Goal: Complete application form

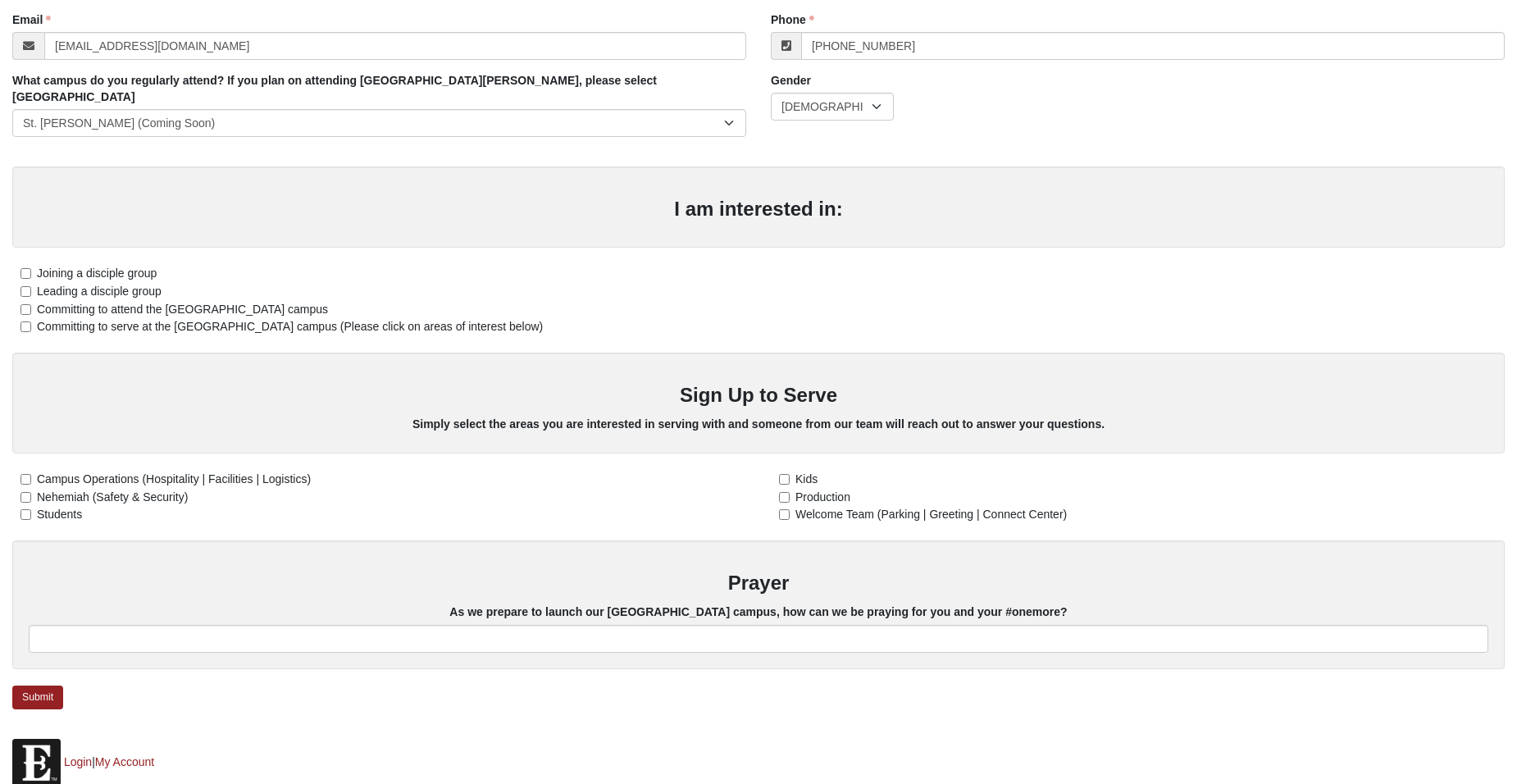
scroll to position [328, 0]
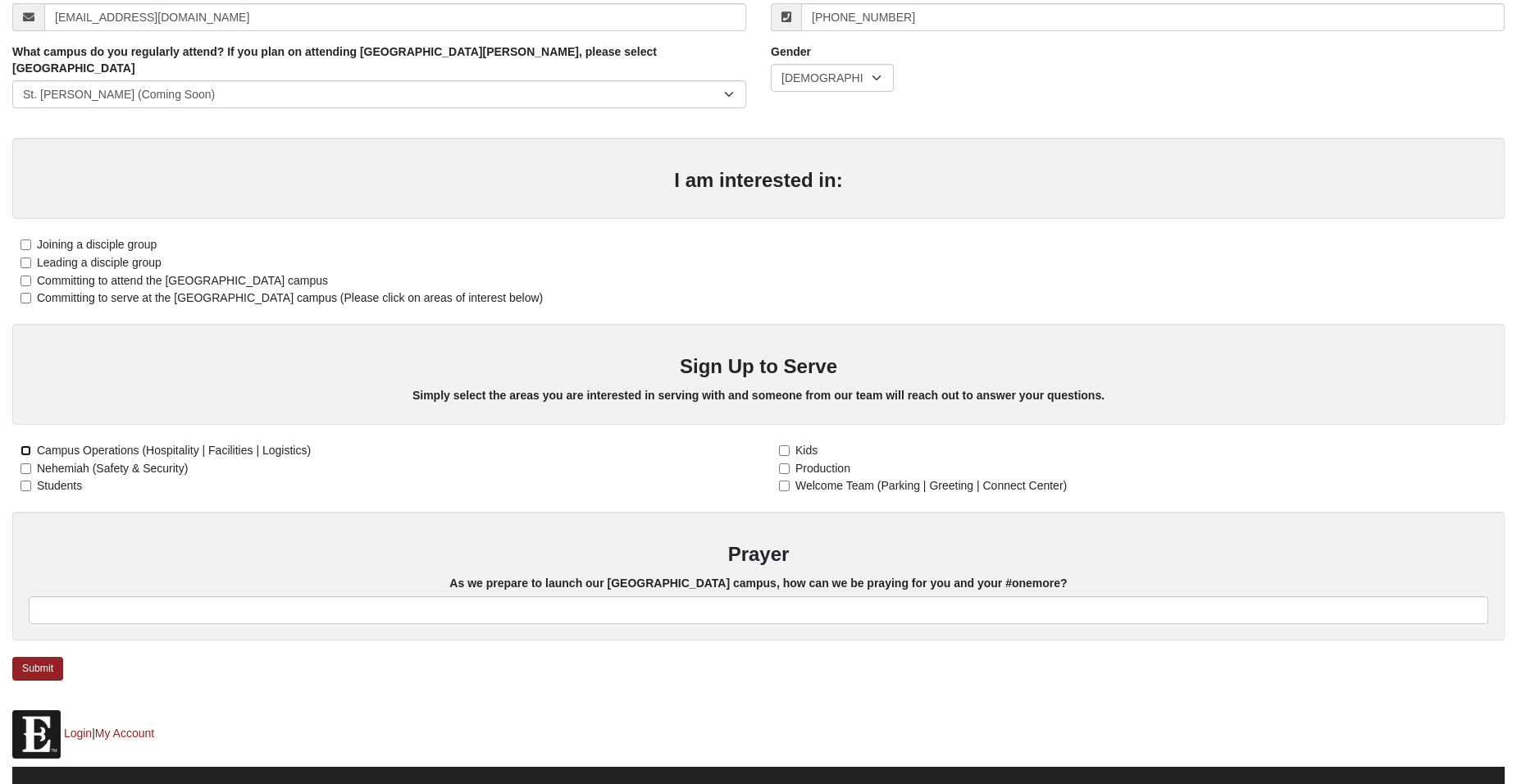
click at [25, 445] on input "Campus Operations (Hospitality | Facilities | Logistics)" at bounding box center [25, 450] width 11 height 11
checkbox input "true"
click at [19, 237] on label "Joining a disciple group" at bounding box center [85, 245] width 145 height 17
click at [20, 239] on input "Joining a disciple group" at bounding box center [25, 244] width 11 height 11
checkbox input "true"
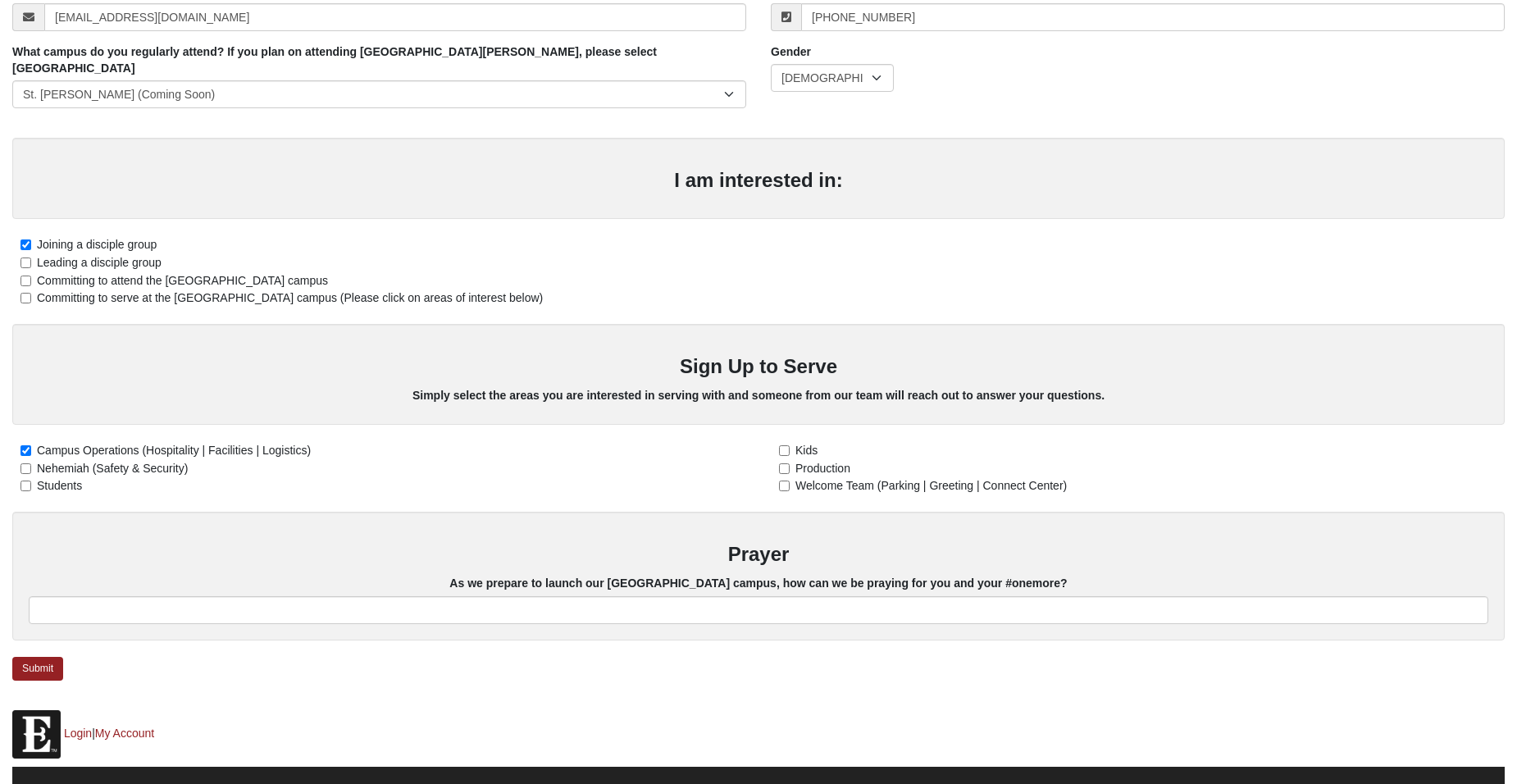
click at [18, 272] on label "Committing to attend the [GEOGRAPHIC_DATA] campus" at bounding box center [171, 280] width 316 height 17
click at [20, 275] on input "Committing to attend the [GEOGRAPHIC_DATA] campus" at bounding box center [25, 280] width 11 height 11
checkbox input "true"
click at [20, 292] on input "Committing to serve at the [GEOGRAPHIC_DATA] campus (Please click on areas of i…" at bounding box center [25, 297] width 11 height 11
checkbox input "true"
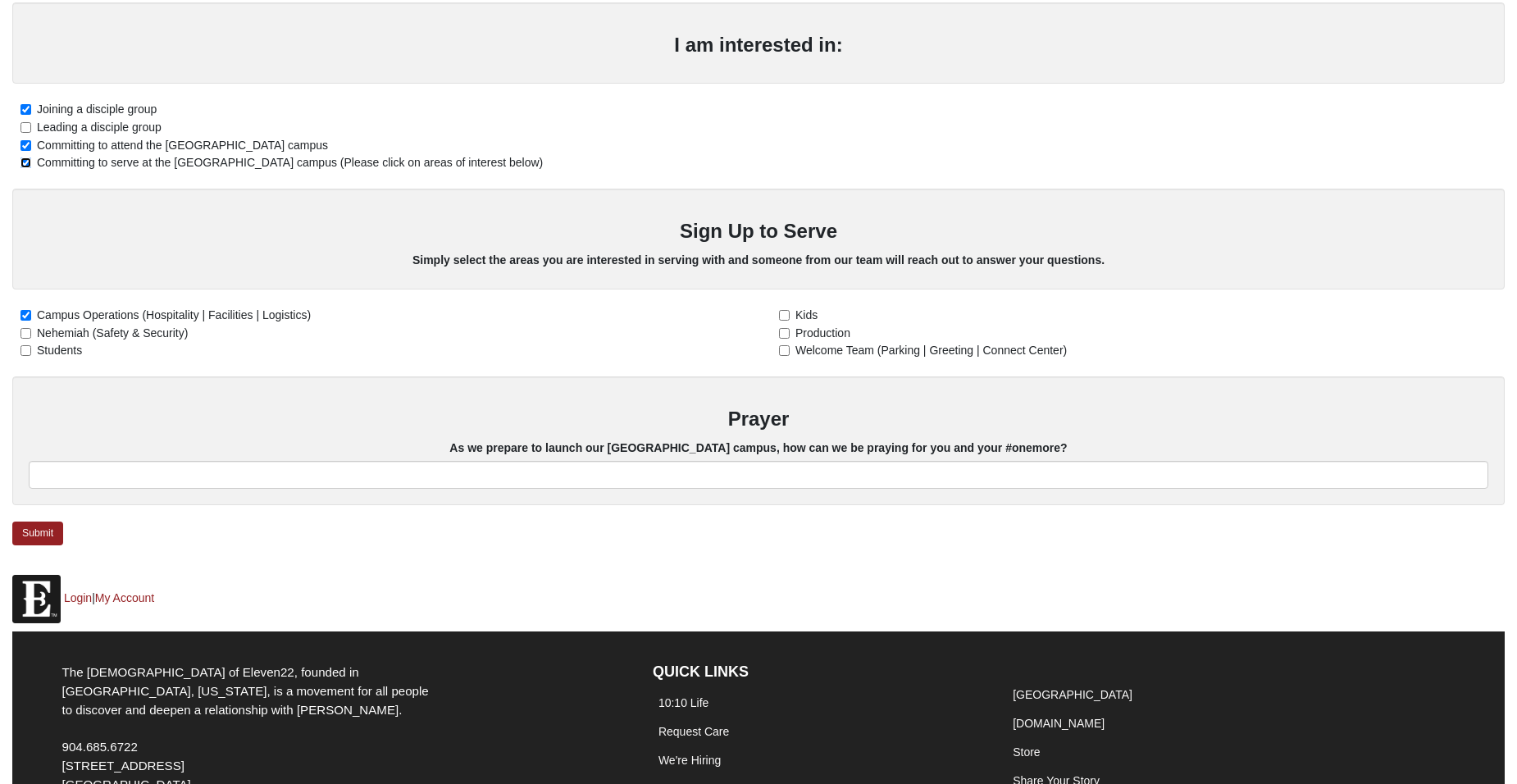
scroll to position [574, 0]
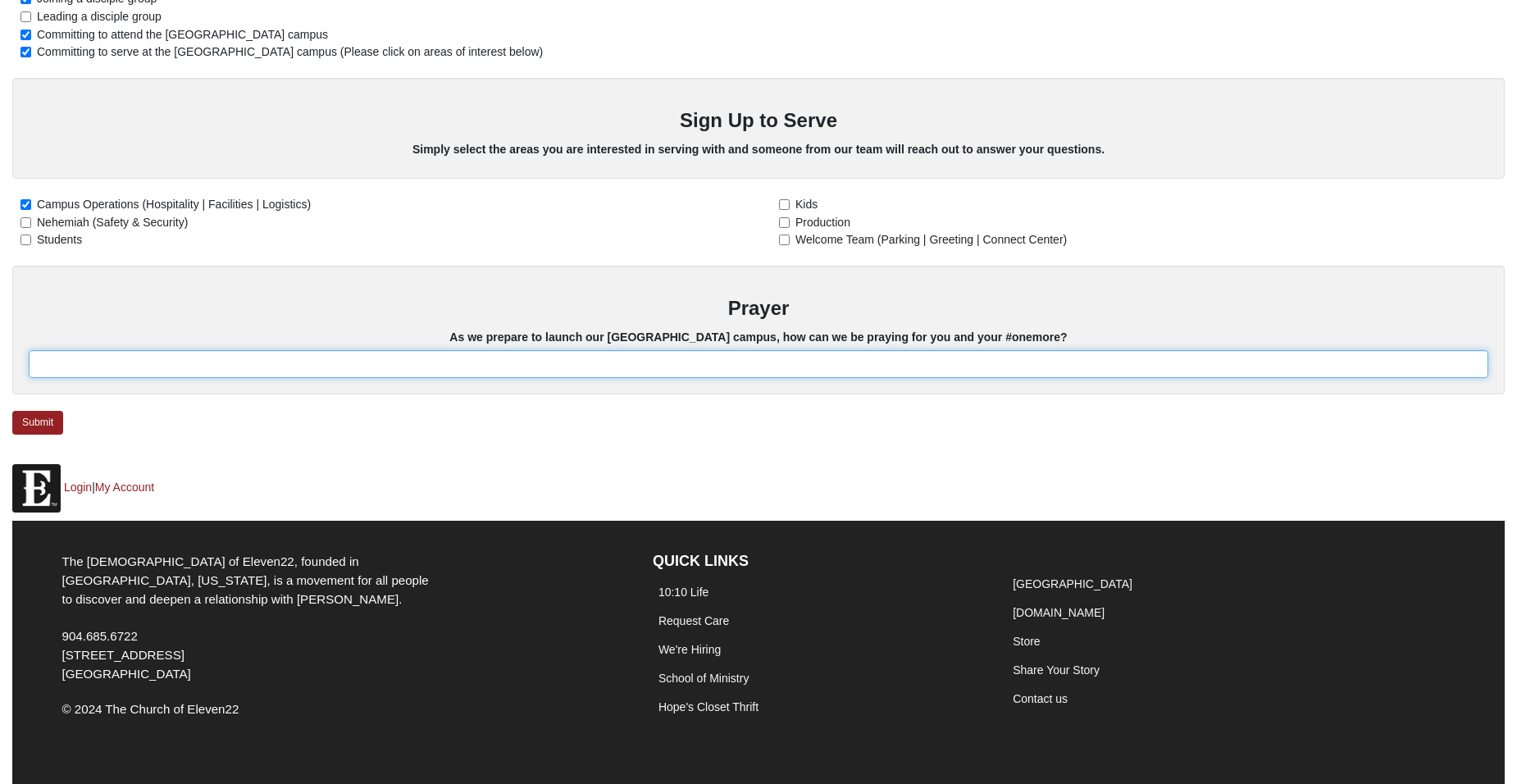
click at [270, 350] on input "text" at bounding box center [759, 363] width 1460 height 28
type input "F"
click at [251, 350] on input "Growing my relationship with Jesus and prayer for my husband to build his relat…" at bounding box center [759, 363] width 1460 height 28
click at [239, 350] on input "Growing my relationship with Jesus and prayer for my husband to build his relat…" at bounding box center [759, 363] width 1460 height 28
drag, startPoint x: 243, startPoint y: 346, endPoint x: 292, endPoint y: 358, distance: 50.4
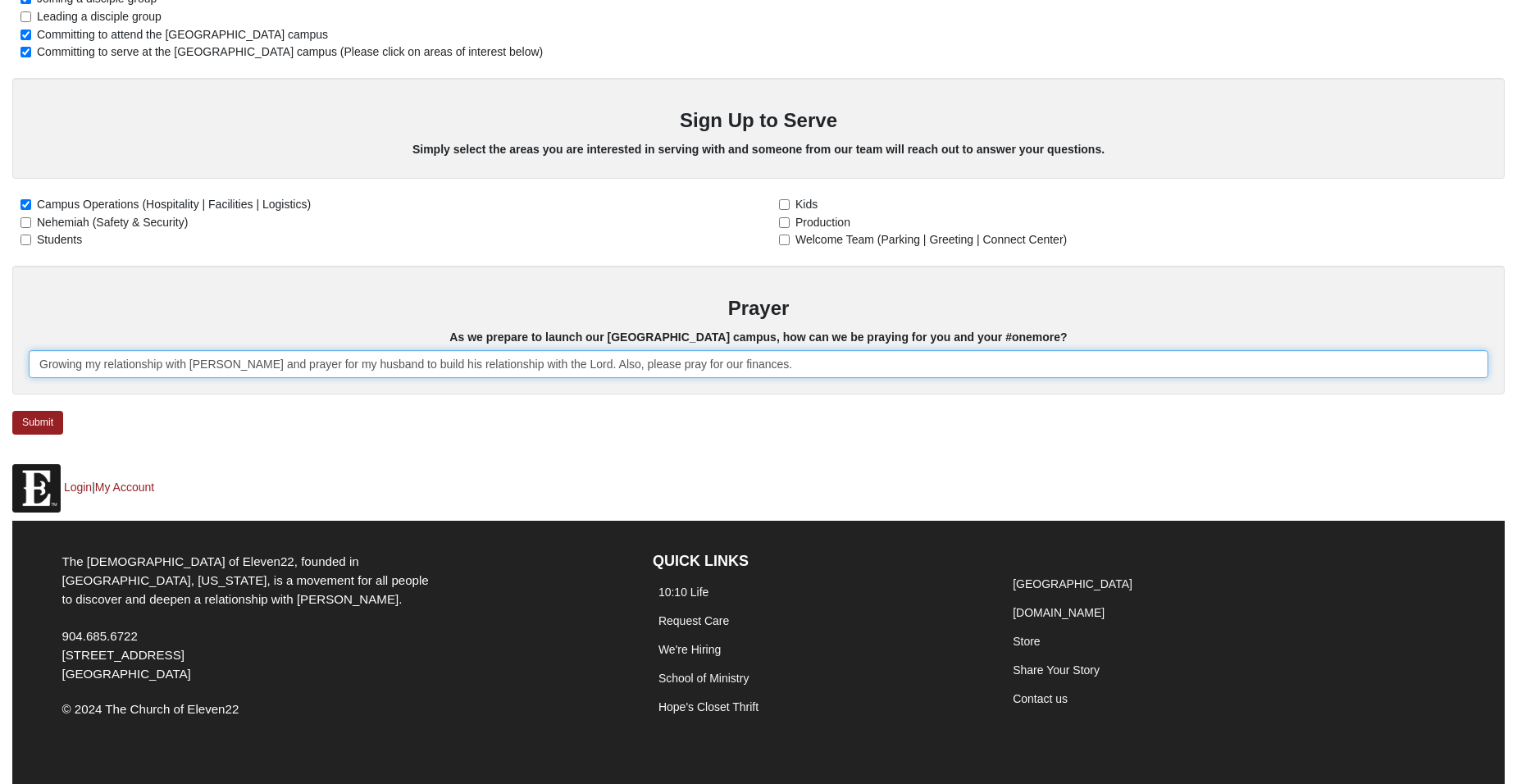
click at [292, 358] on input "Growing my relationship with Jesus and prayer for my husband to build his relat…" at bounding box center [759, 363] width 1460 height 28
drag, startPoint x: 83, startPoint y: 347, endPoint x: 105, endPoint y: 351, distance: 22.4
click at [87, 350] on input "Growing my relationship with Jesus and my husband to build his relationship wit…" at bounding box center [759, 363] width 1460 height 28
click at [222, 351] on input "Growing my relationship with Jesus and my husband to build his relationship wit…" at bounding box center [759, 363] width 1460 height 28
click at [240, 350] on input "Growing my relationship with Jesus and my husband to build his relationship wit…" at bounding box center [759, 363] width 1460 height 28
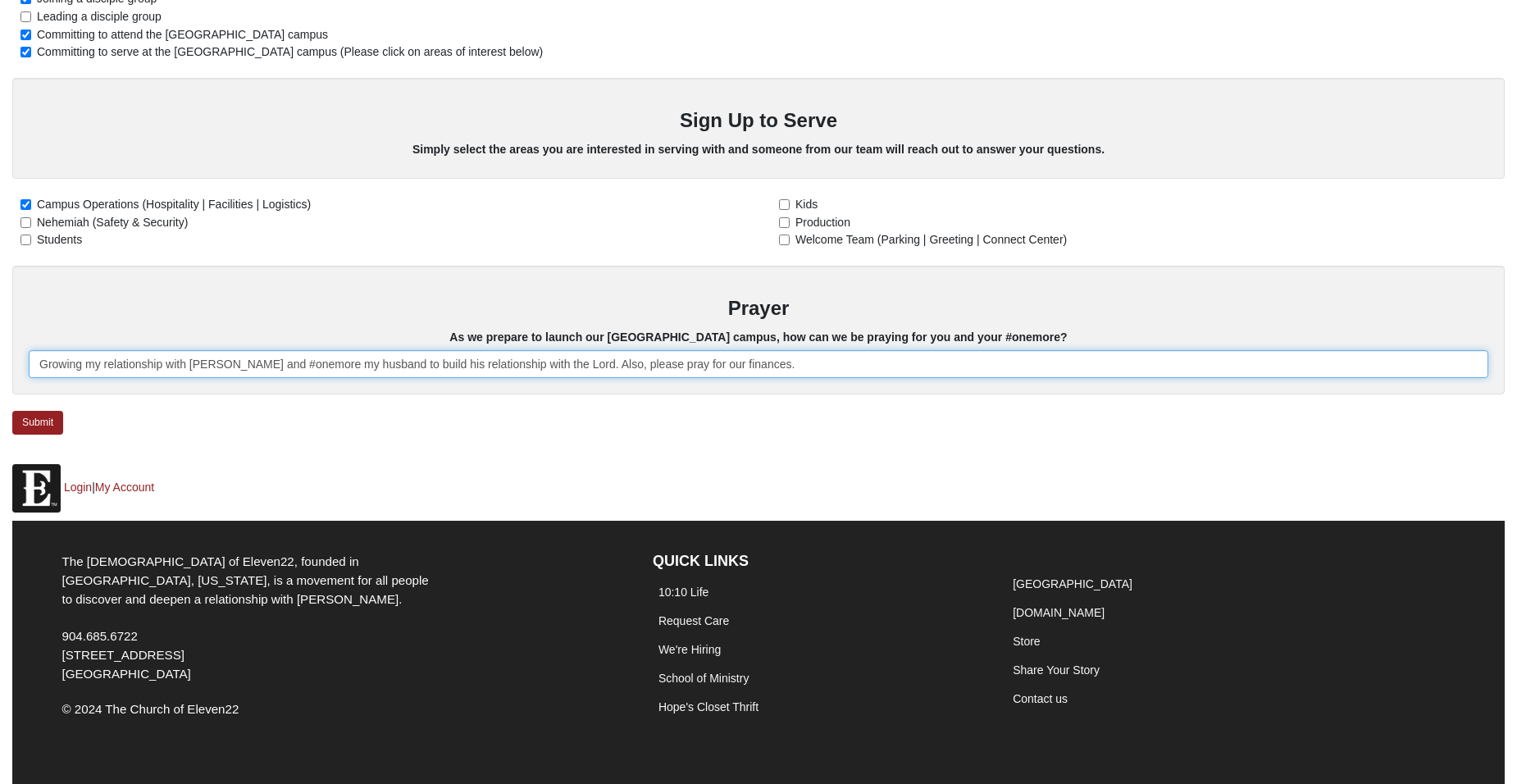
click at [750, 356] on input "Growing my relationship with Jesus and #onemore my husband to build his relatio…" at bounding box center [759, 363] width 1460 height 28
type input "Growing my relationship with Jesus and #onemore my husband to build his relatio…"
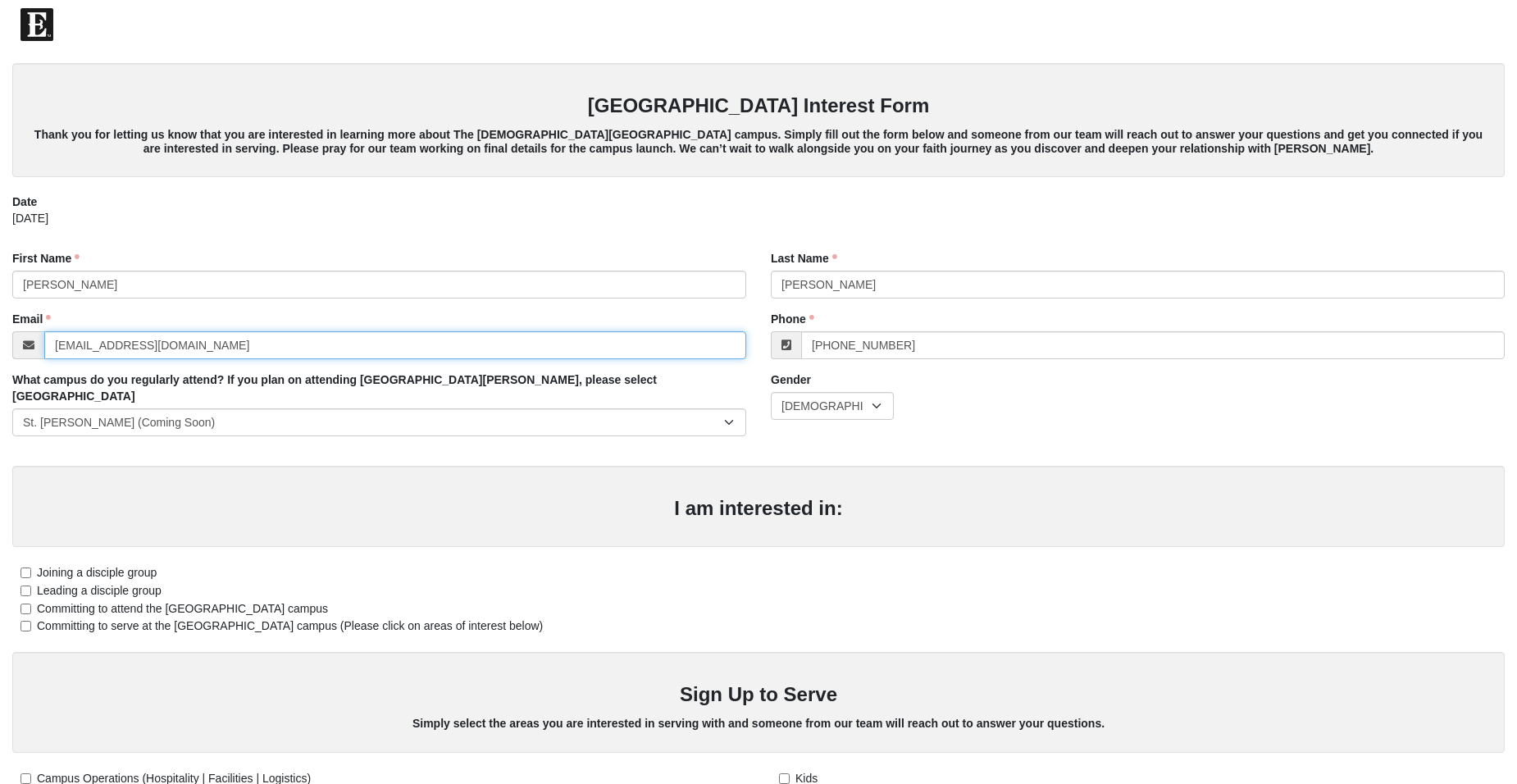
click at [196, 348] on input "[EMAIL_ADDRESS][DOMAIN_NAME]" at bounding box center [395, 345] width 702 height 28
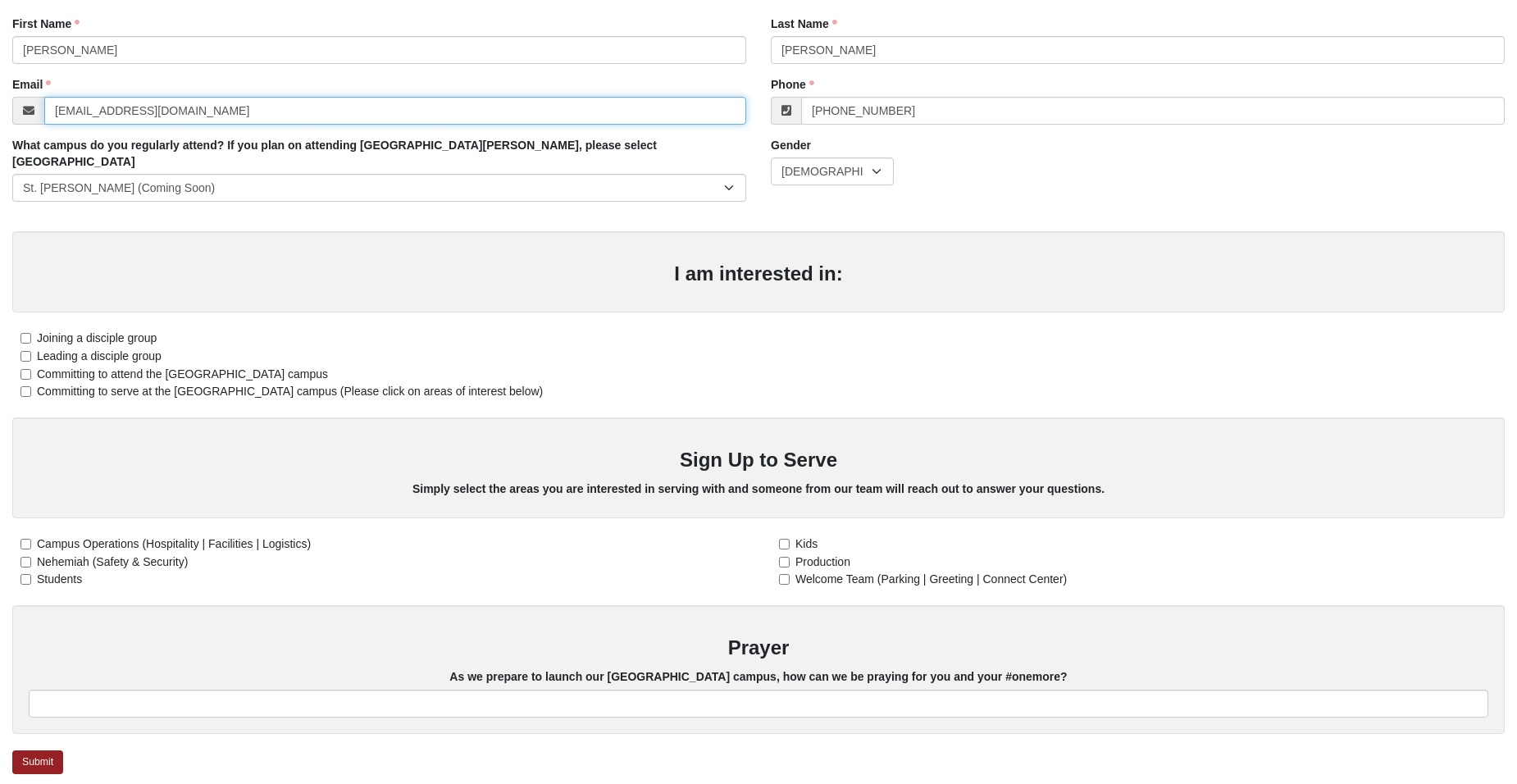
scroll to position [328, 0]
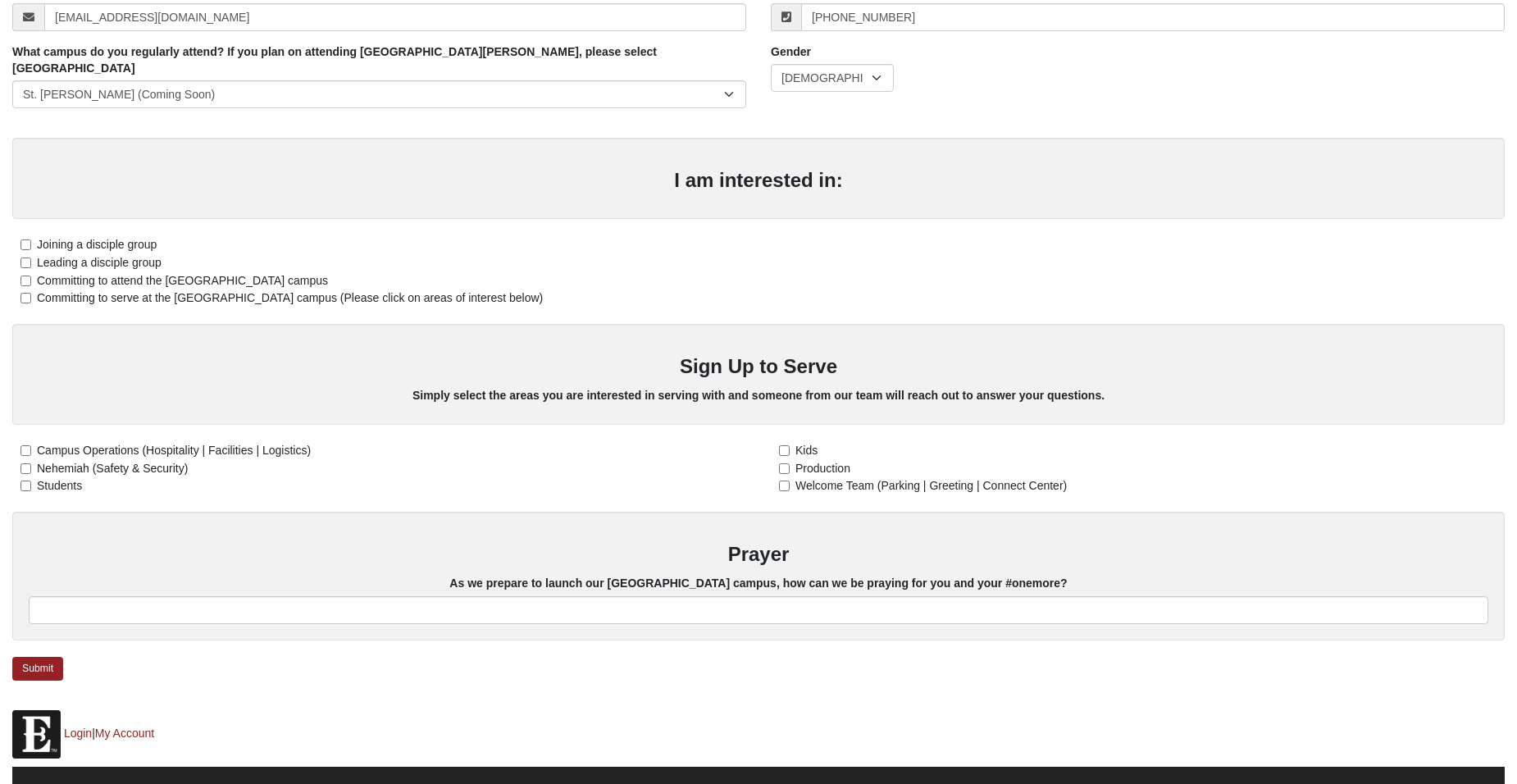
click at [31, 237] on label "Joining a disciple group" at bounding box center [85, 245] width 145 height 17
click at [31, 239] on input "Joining a disciple group" at bounding box center [25, 244] width 11 height 11
checkbox input "true"
click at [30, 275] on input "Committing to attend the [GEOGRAPHIC_DATA] campus" at bounding box center [25, 280] width 11 height 11
checkbox input "true"
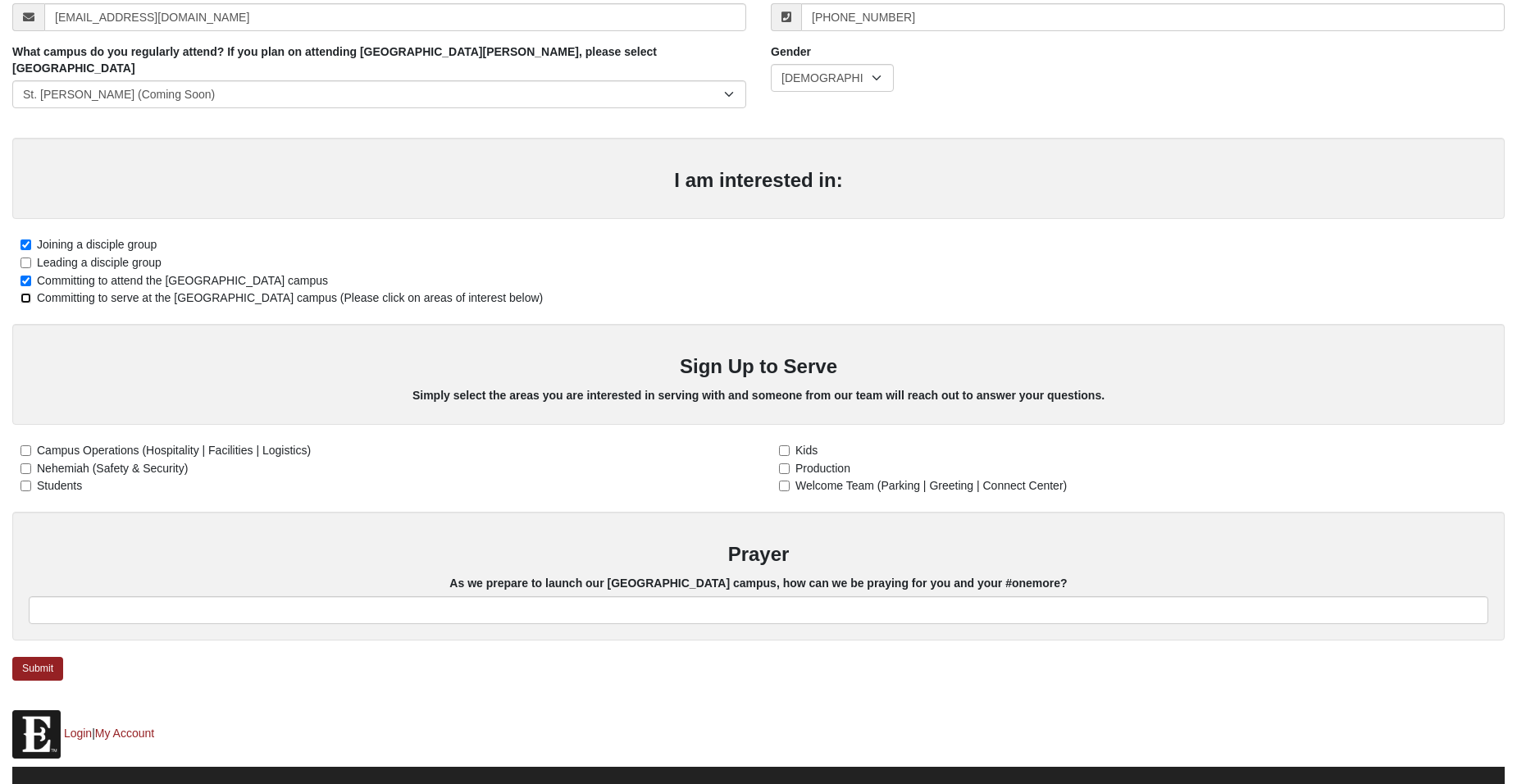
click at [28, 292] on input "Committing to serve at the [GEOGRAPHIC_DATA] campus (Please click on areas of i…" at bounding box center [25, 297] width 11 height 11
checkbox input "true"
click at [27, 445] on input "Campus Operations (Hospitality | Facilities | Logistics)" at bounding box center [25, 450] width 11 height 11
checkbox input "true"
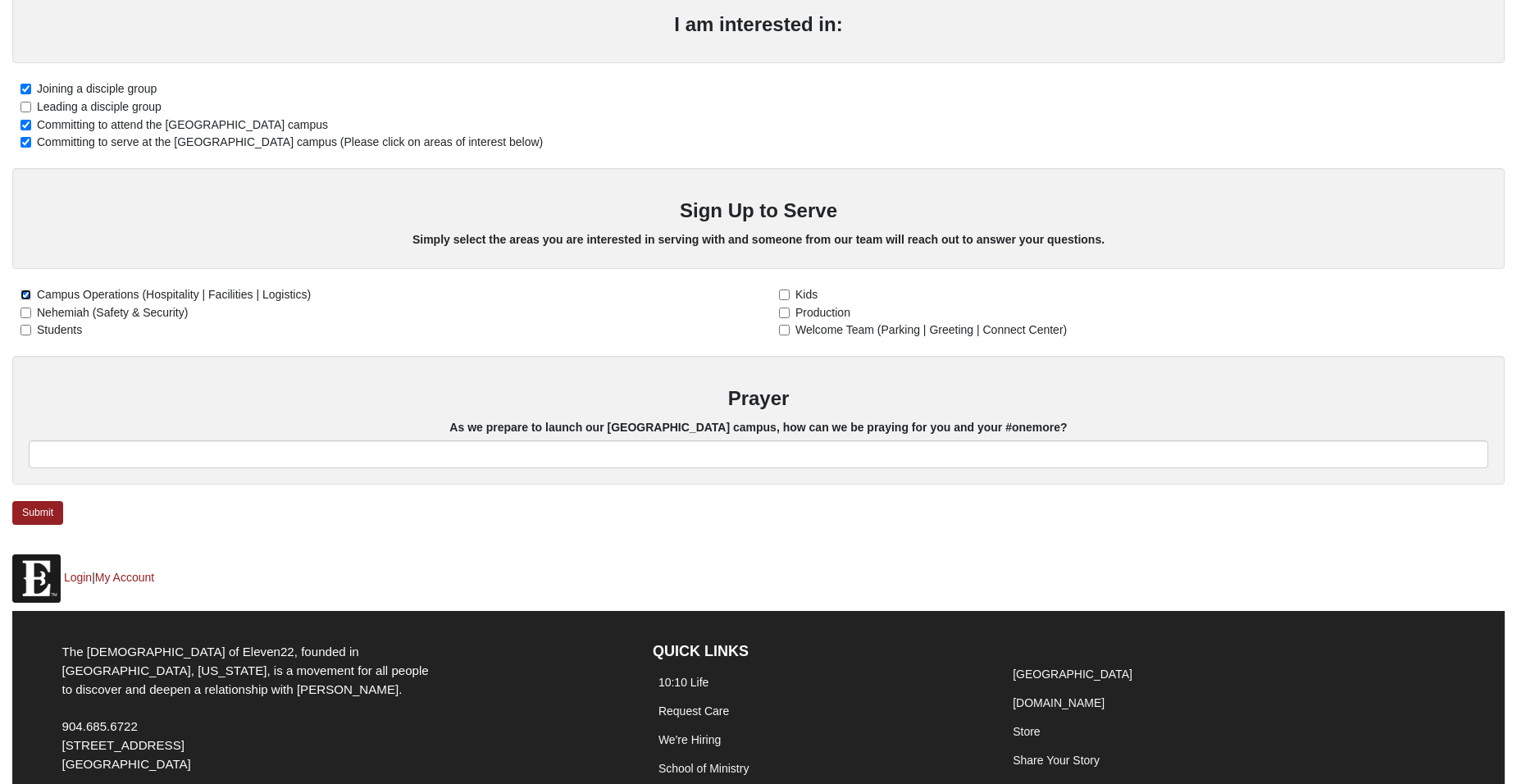
scroll to position [492, 0]
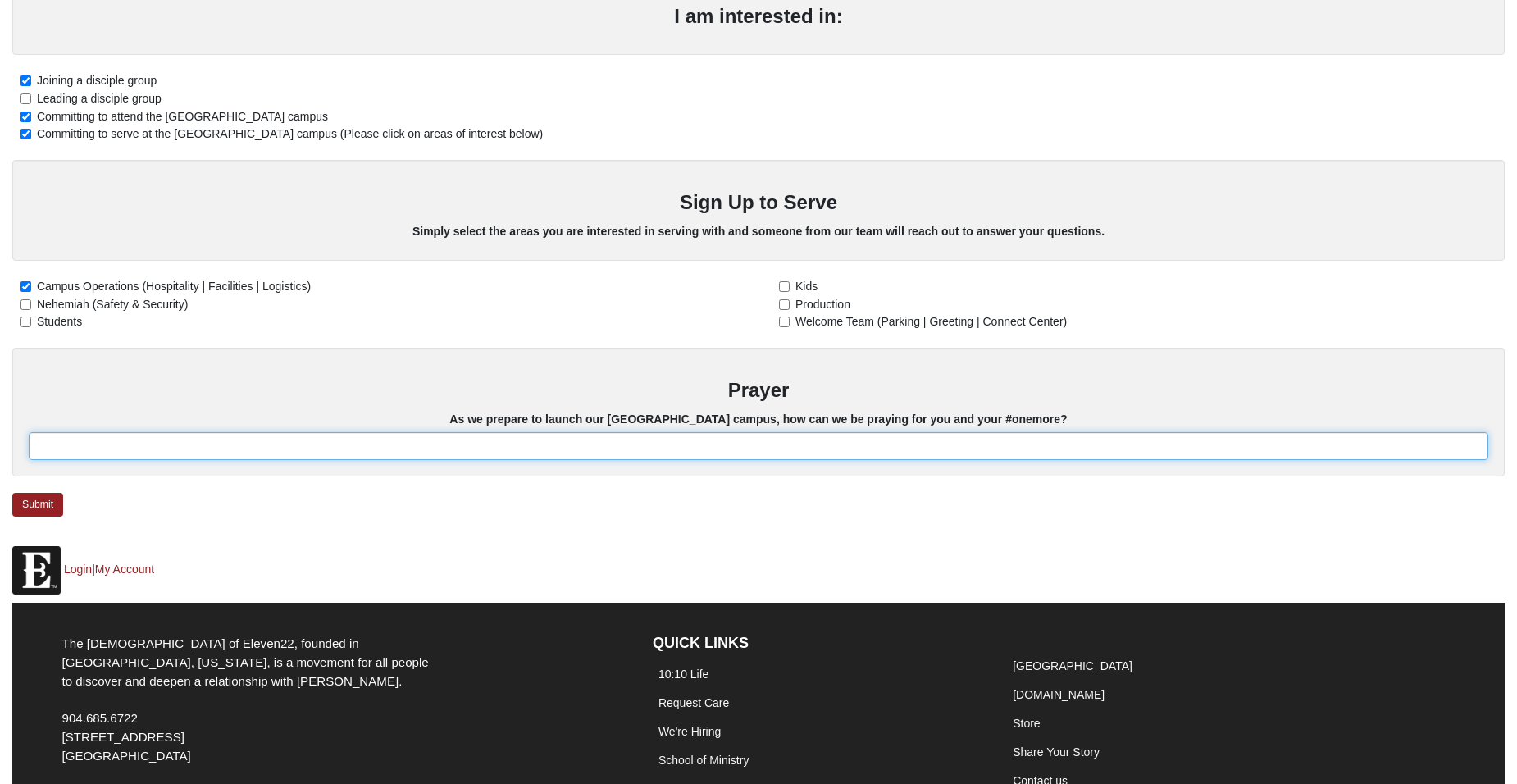
click at [79, 432] on input "text" at bounding box center [759, 445] width 1460 height 28
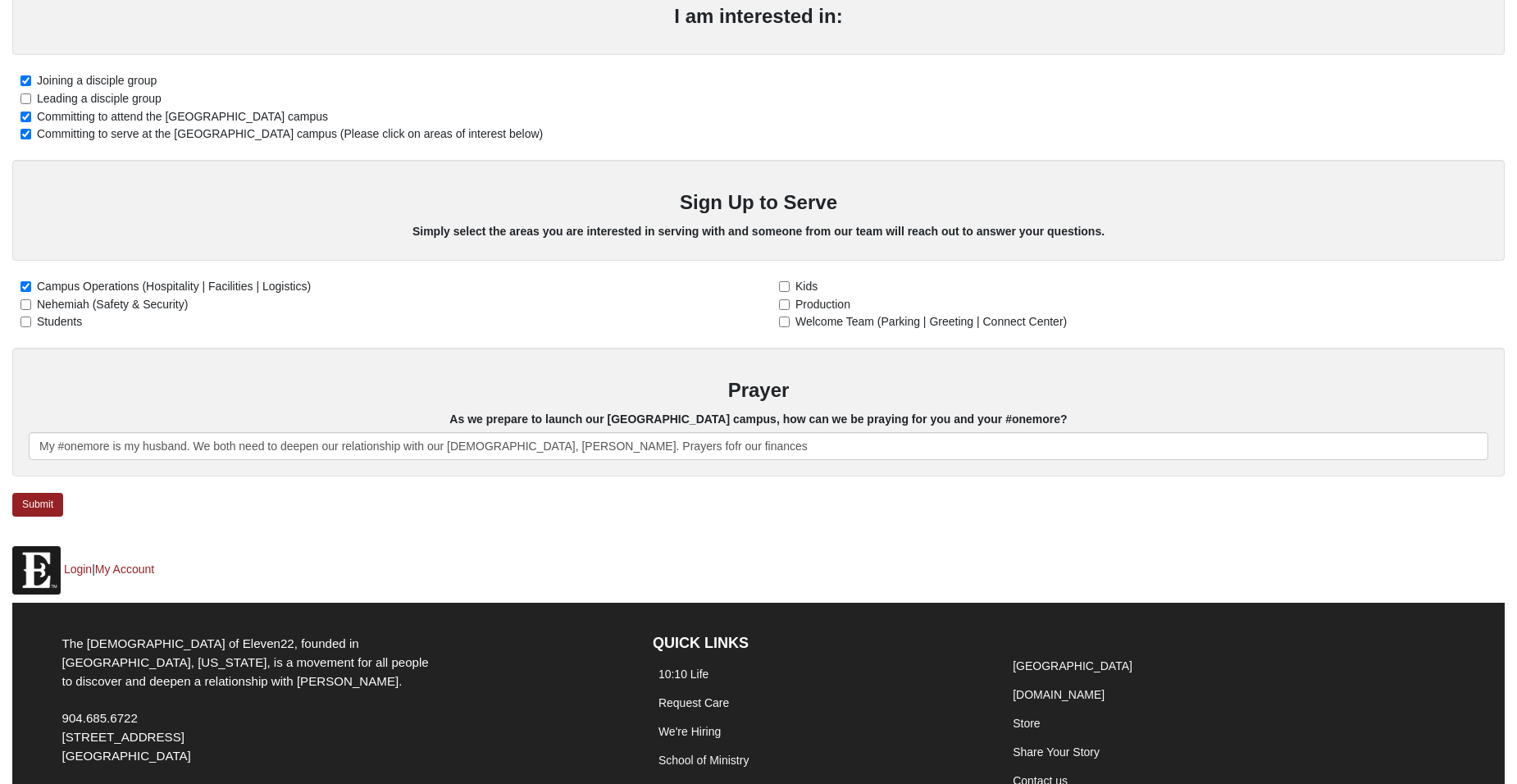
type input "My #onemore is my husband. We both need to deepen our relationship with our [DE…"
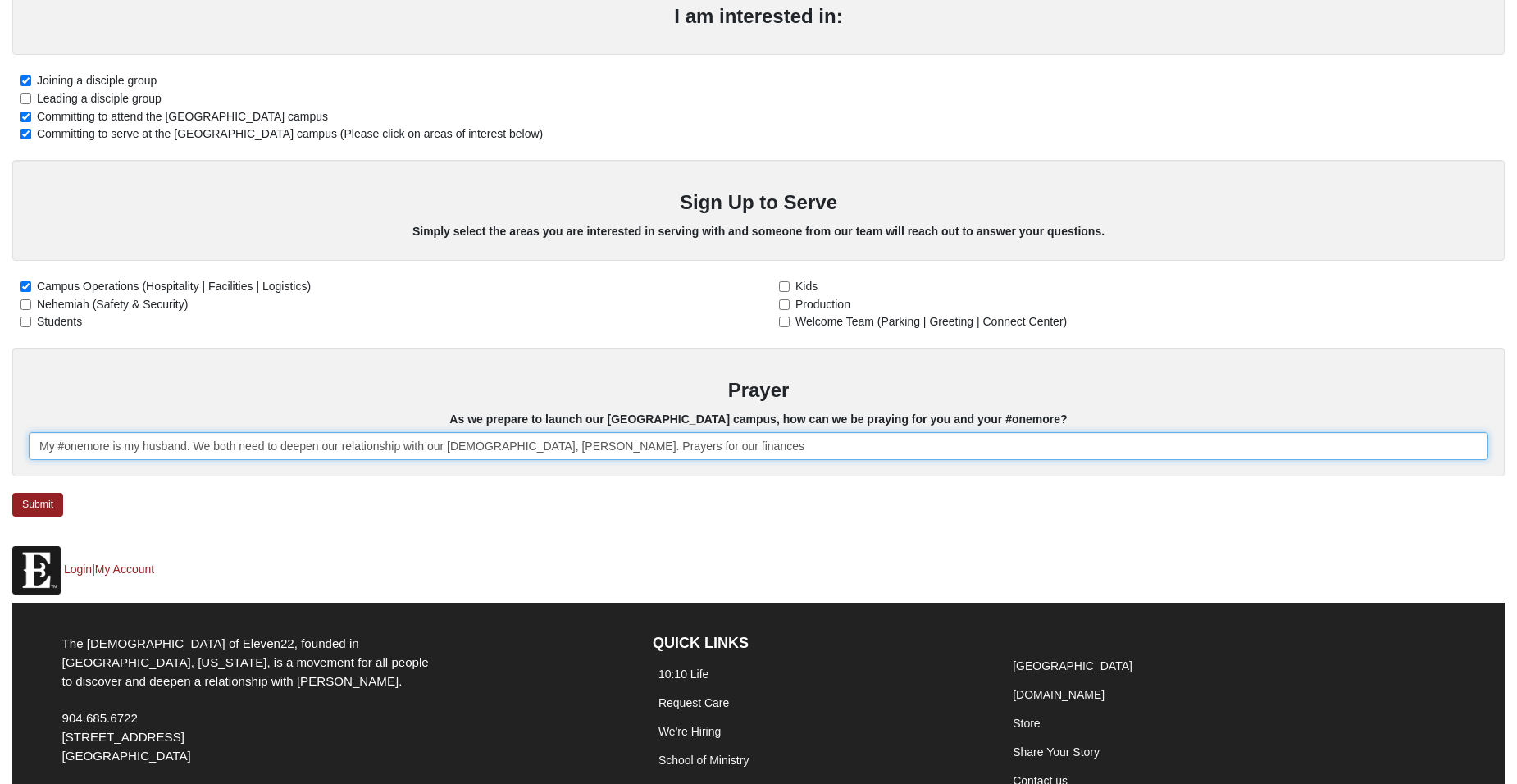
drag, startPoint x: 41, startPoint y: 428, endPoint x: 692, endPoint y: 497, distance: 654.6
click at [692, 497] on div "Card Entry [GEOGRAPHIC_DATA] Interest Form Date [DATE] First Name [PERSON_NAME]…" at bounding box center [758, 47] width 1517 height 997
click at [855, 432] on input "Blessings to pour out to our community through this new campus! May [DEMOGRAPHI…" at bounding box center [759, 445] width 1460 height 28
click at [1059, 439] on input "Blessings to pour out to our community through this new campus! May [DEMOGRAPHI…" at bounding box center [759, 445] width 1460 height 28
type input "Blessings to pour out to our community through this new campus! May [DEMOGRAPHI…"
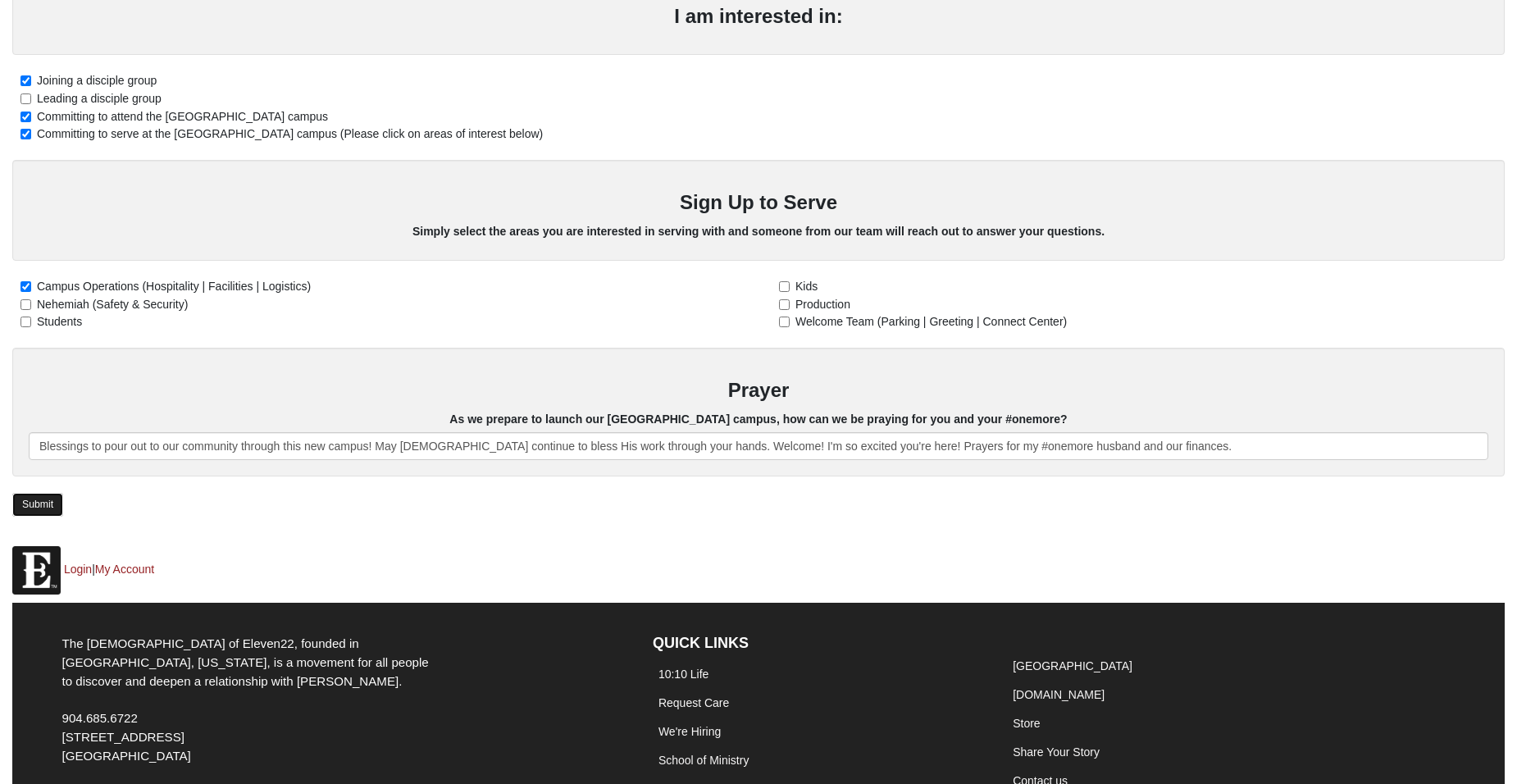
click at [30, 493] on link "Submit" at bounding box center [38, 504] width 51 height 24
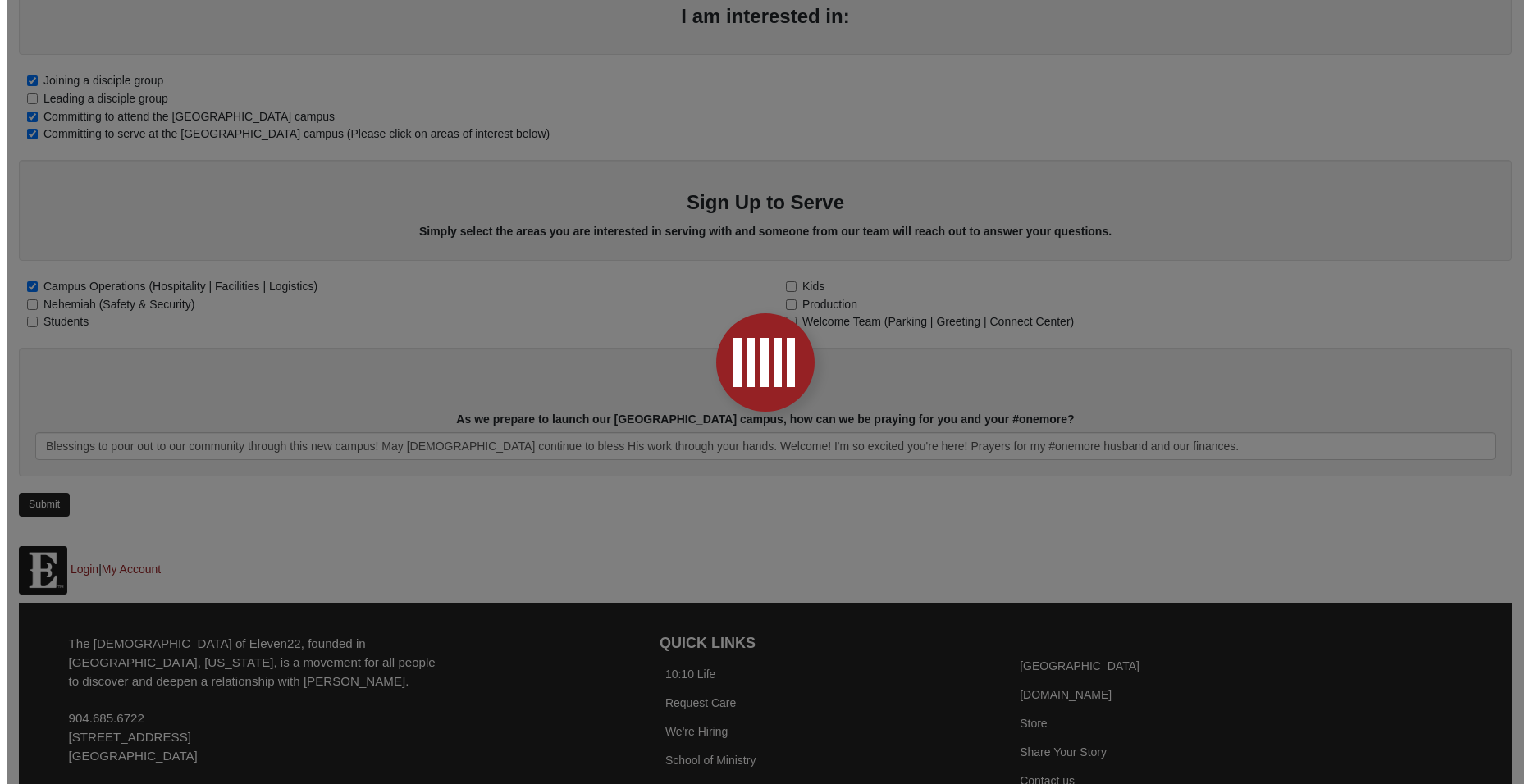
scroll to position [0, 0]
